Goal: Task Accomplishment & Management: Use online tool/utility

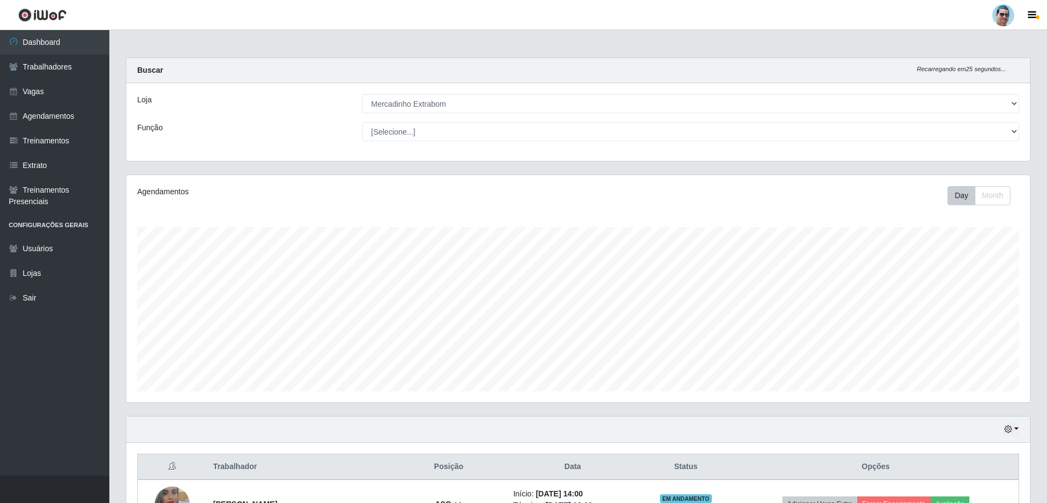
select select "175"
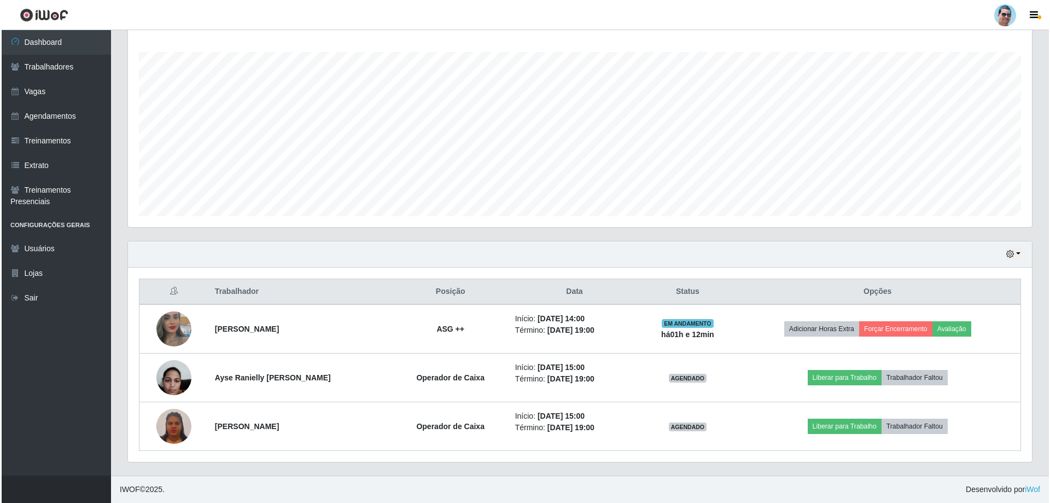
scroll to position [227, 904]
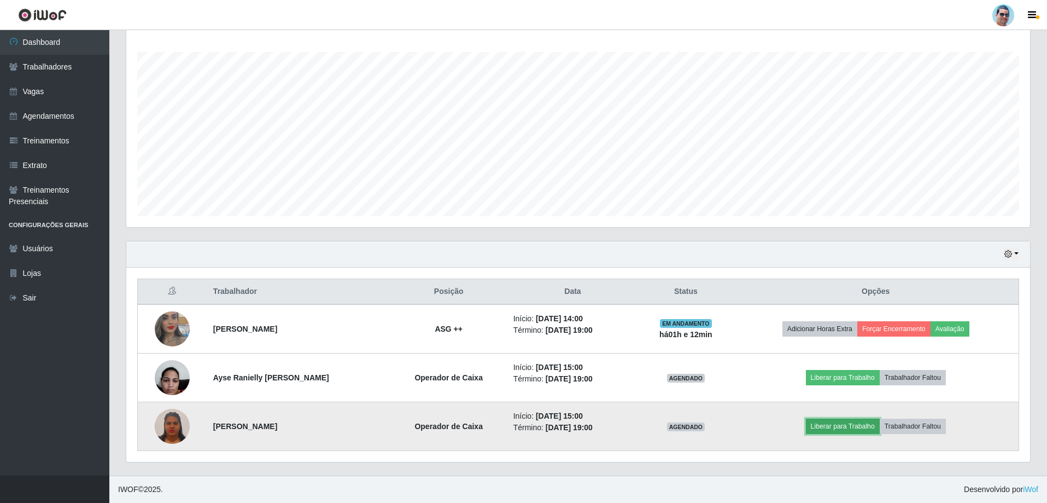
click at [863, 429] on button "Liberar para Trabalho" at bounding box center [843, 425] width 74 height 15
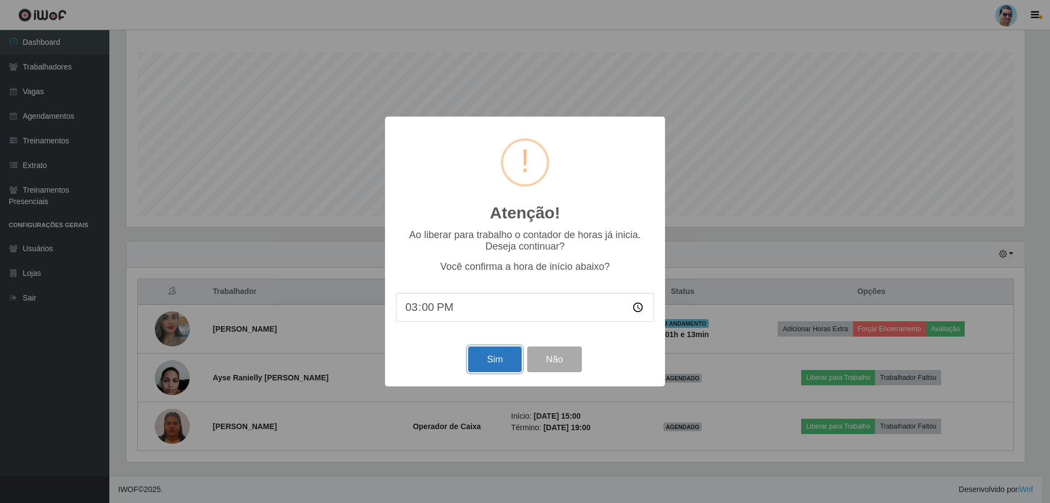
click at [479, 357] on button "Sim" at bounding box center [494, 359] width 53 height 26
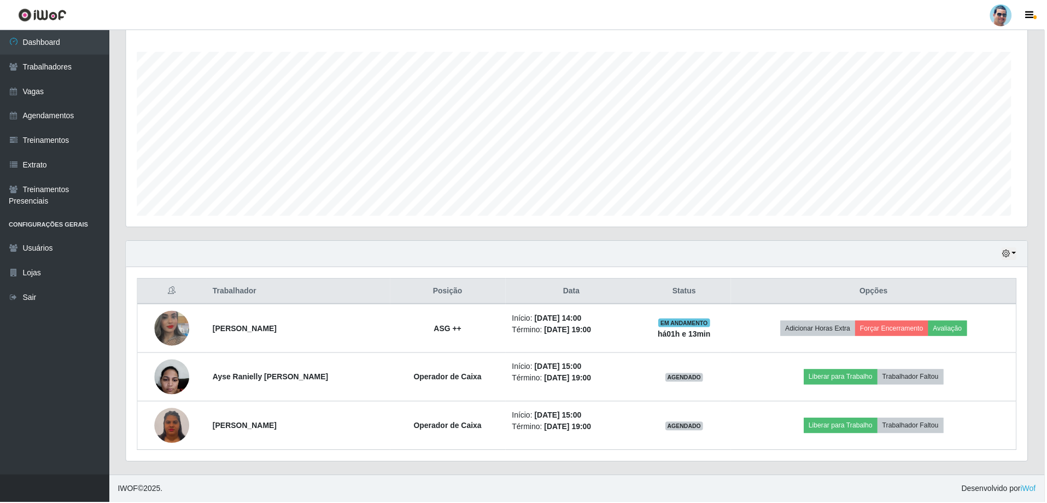
scroll to position [29, 0]
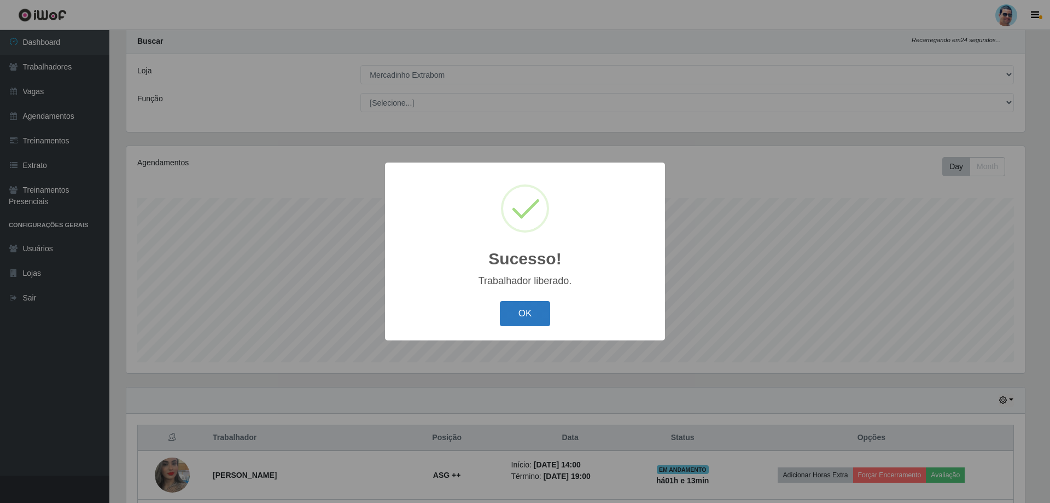
click at [548, 318] on button "OK" at bounding box center [525, 314] width 51 height 26
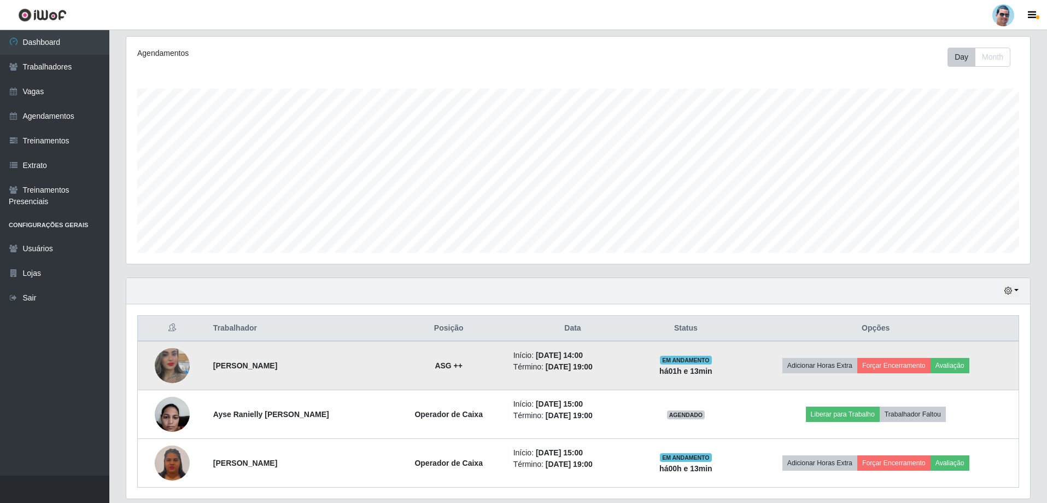
scroll to position [175, 0]
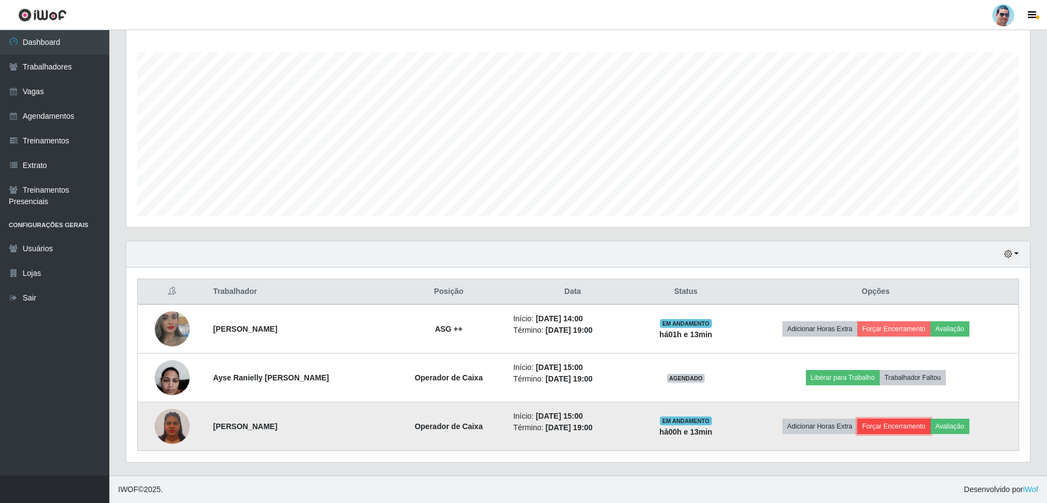
click at [896, 427] on button "Forçar Encerramento" at bounding box center [894, 425] width 73 height 15
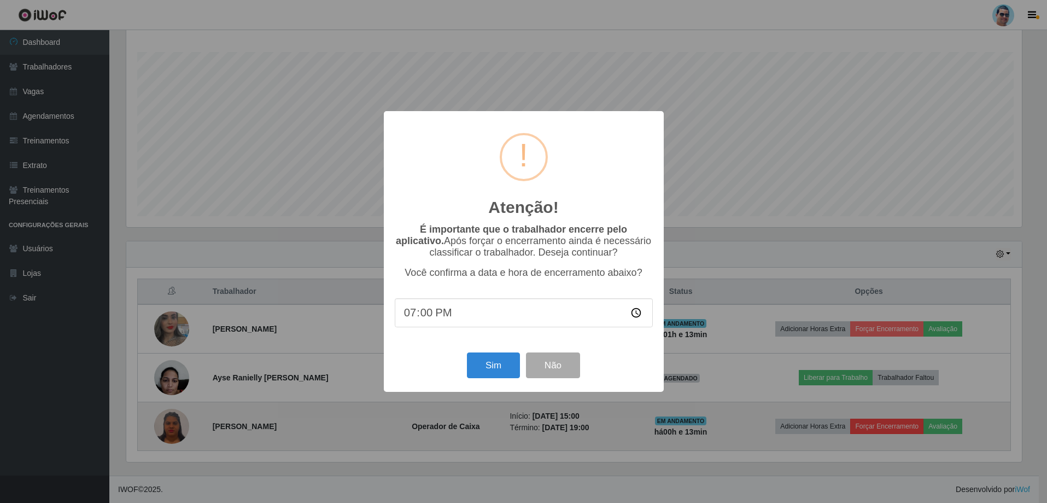
scroll to position [227, 899]
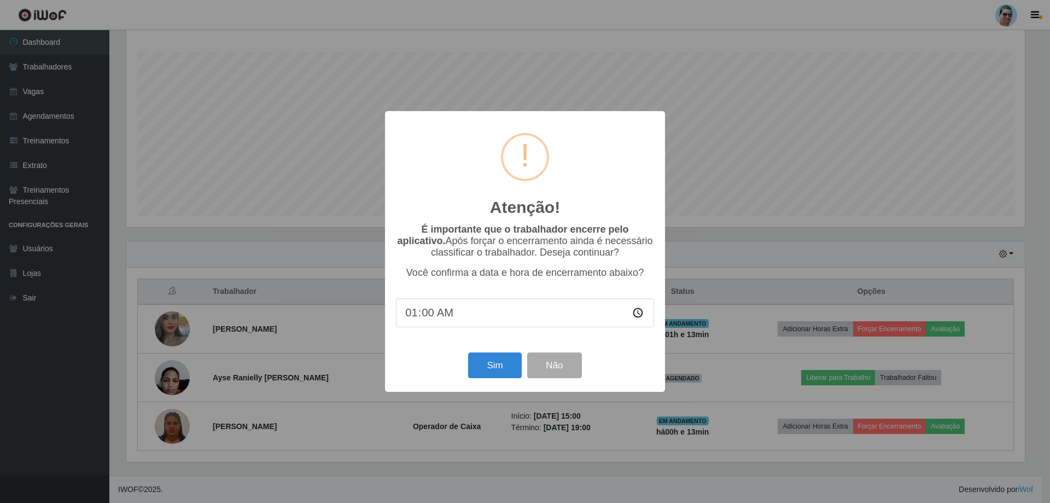
type input "15:00"
click at [503, 374] on button "Sim" at bounding box center [494, 365] width 53 height 26
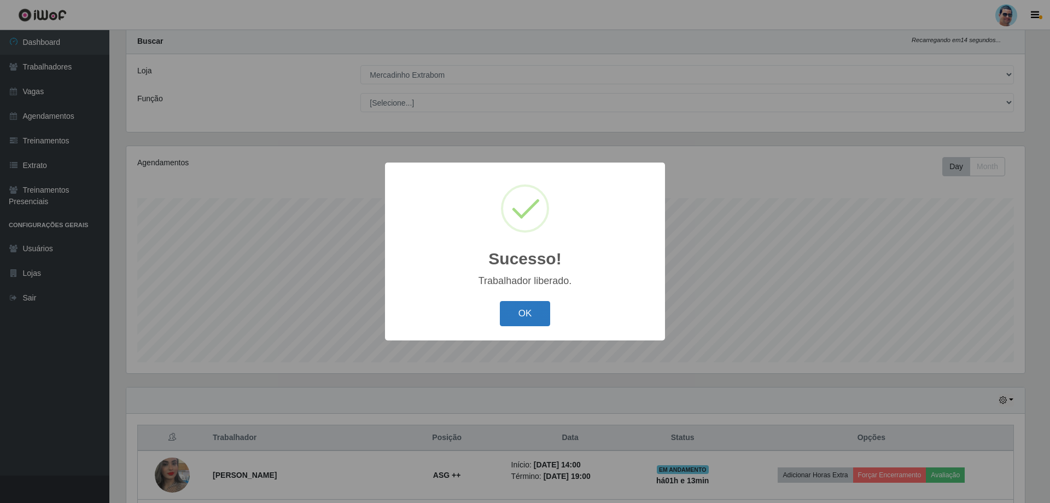
click at [516, 317] on button "OK" at bounding box center [525, 314] width 51 height 26
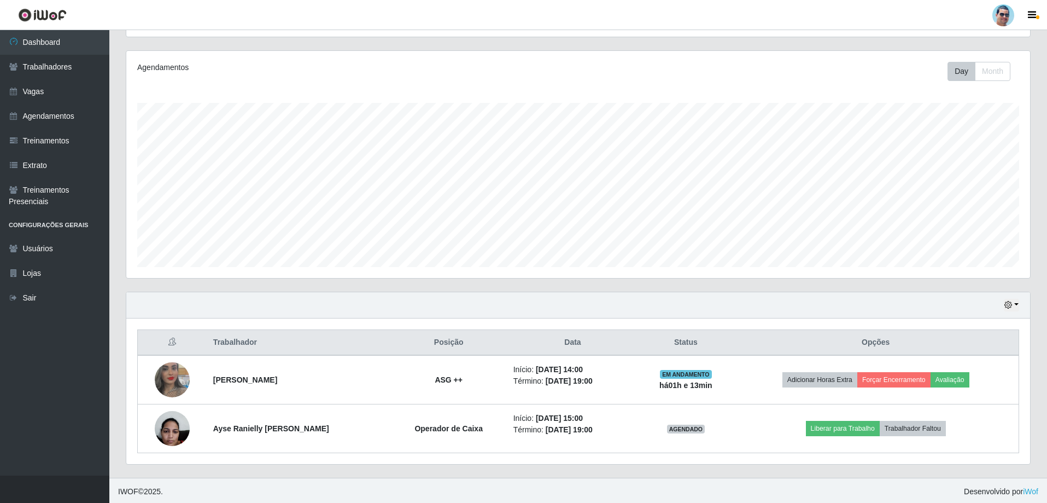
scroll to position [126, 0]
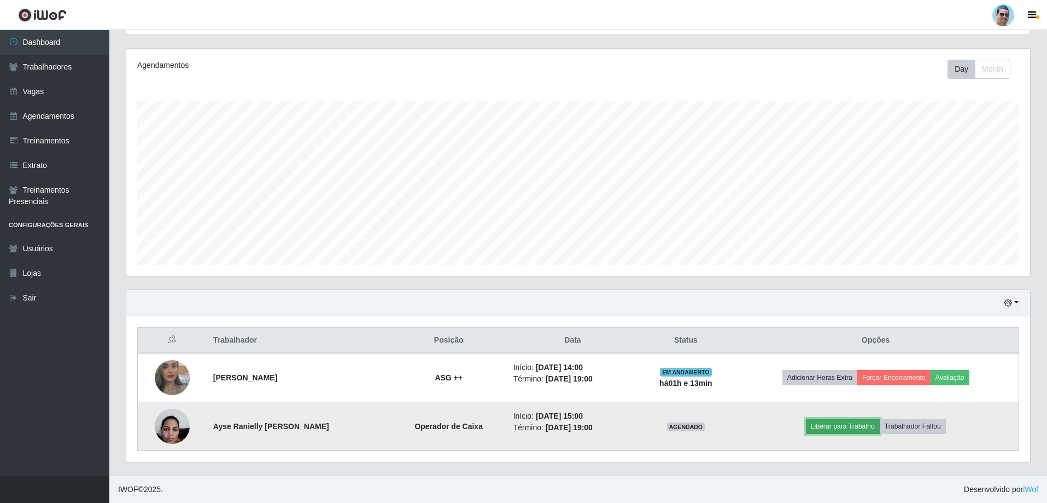
click at [841, 423] on button "Liberar para Trabalho" at bounding box center [843, 425] width 74 height 15
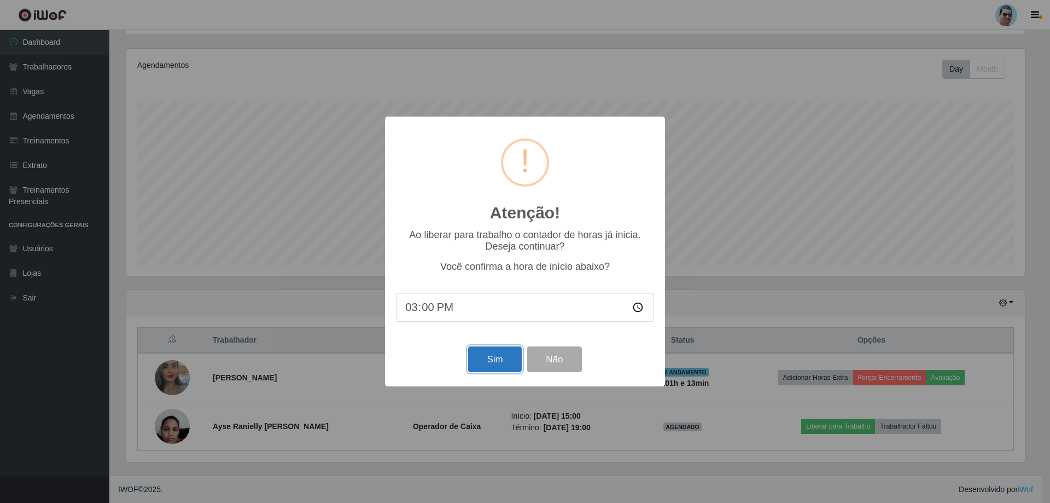
click at [504, 363] on button "Sim" at bounding box center [494, 359] width 53 height 26
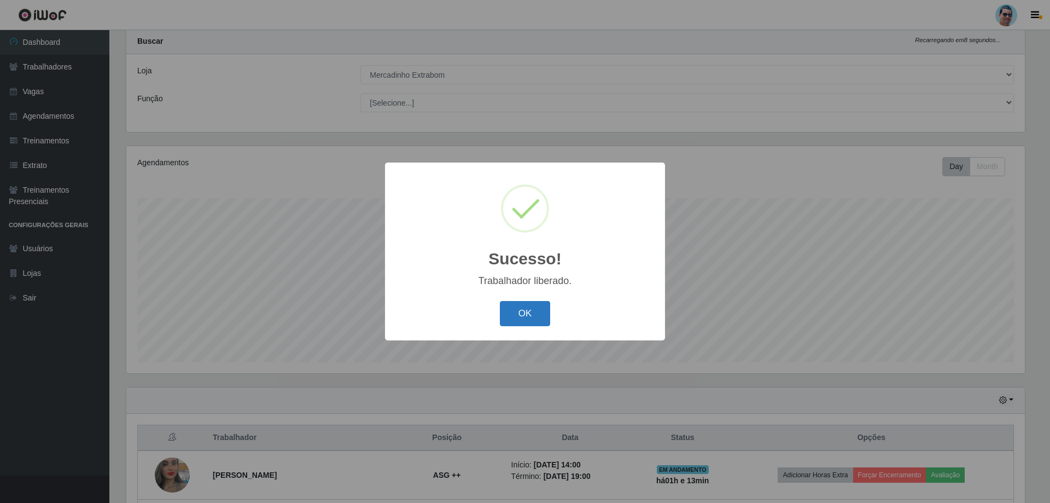
click at [533, 303] on button "OK" at bounding box center [525, 314] width 51 height 26
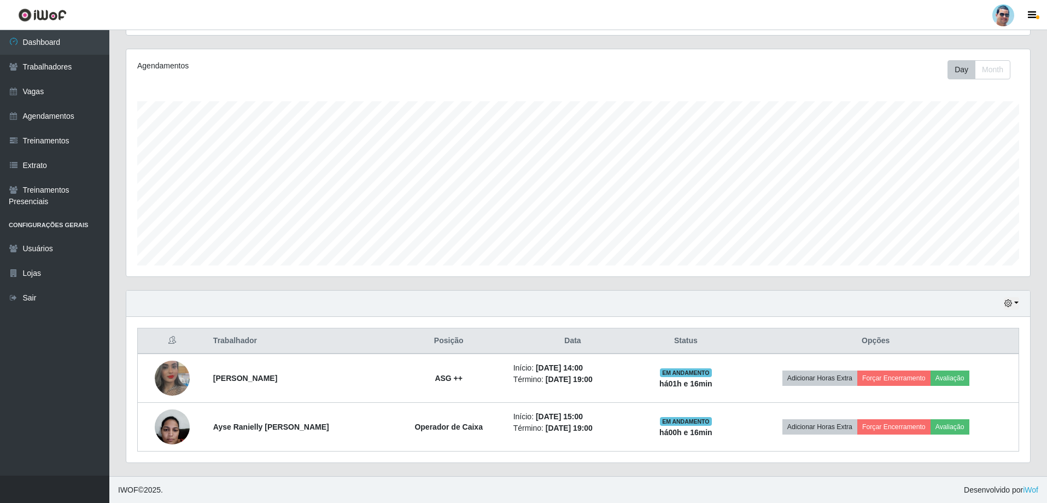
scroll to position [126, 0]
